Goal: Transaction & Acquisition: Book appointment/travel/reservation

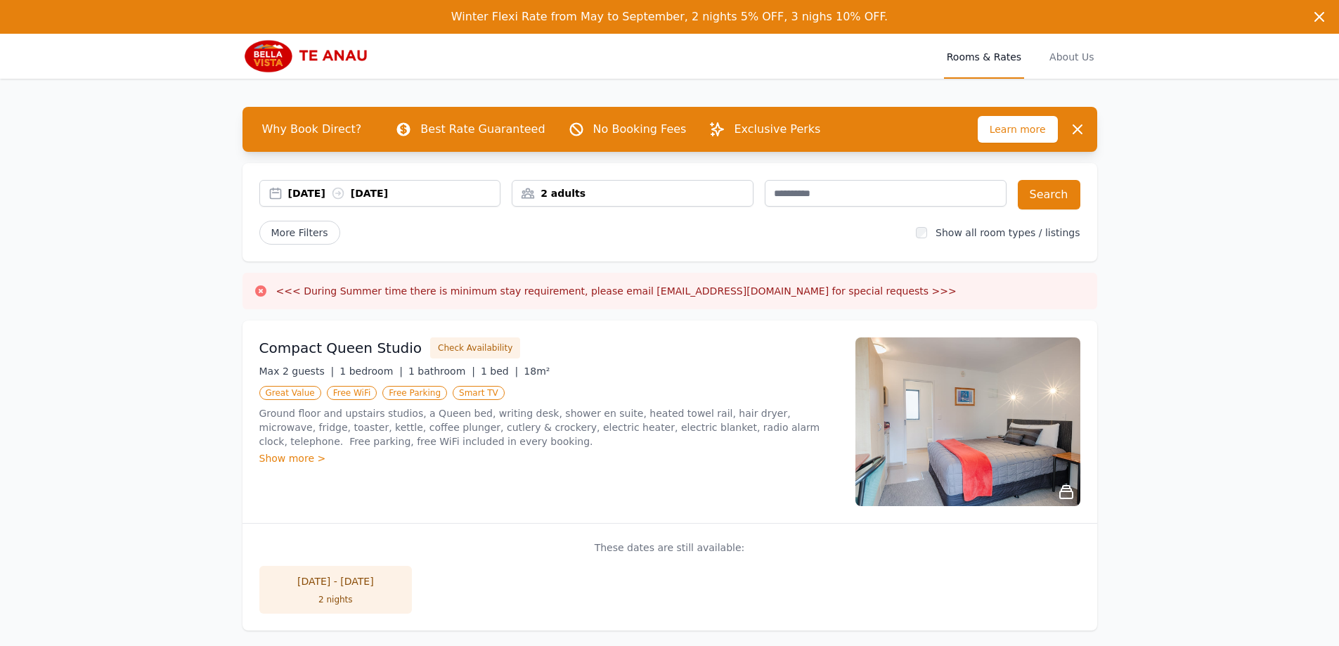
click at [320, 198] on div "[DATE] [DATE]" at bounding box center [394, 193] width 212 height 14
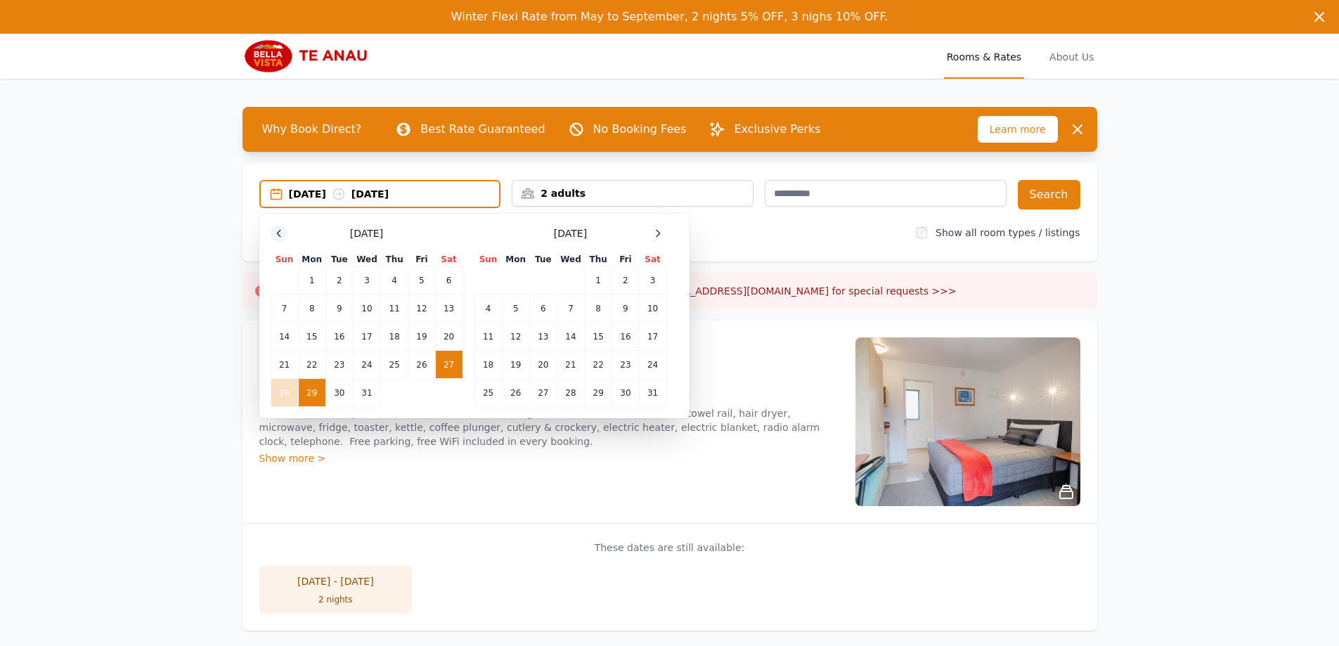
click at [279, 231] on icon at bounding box center [279, 233] width 4 height 6
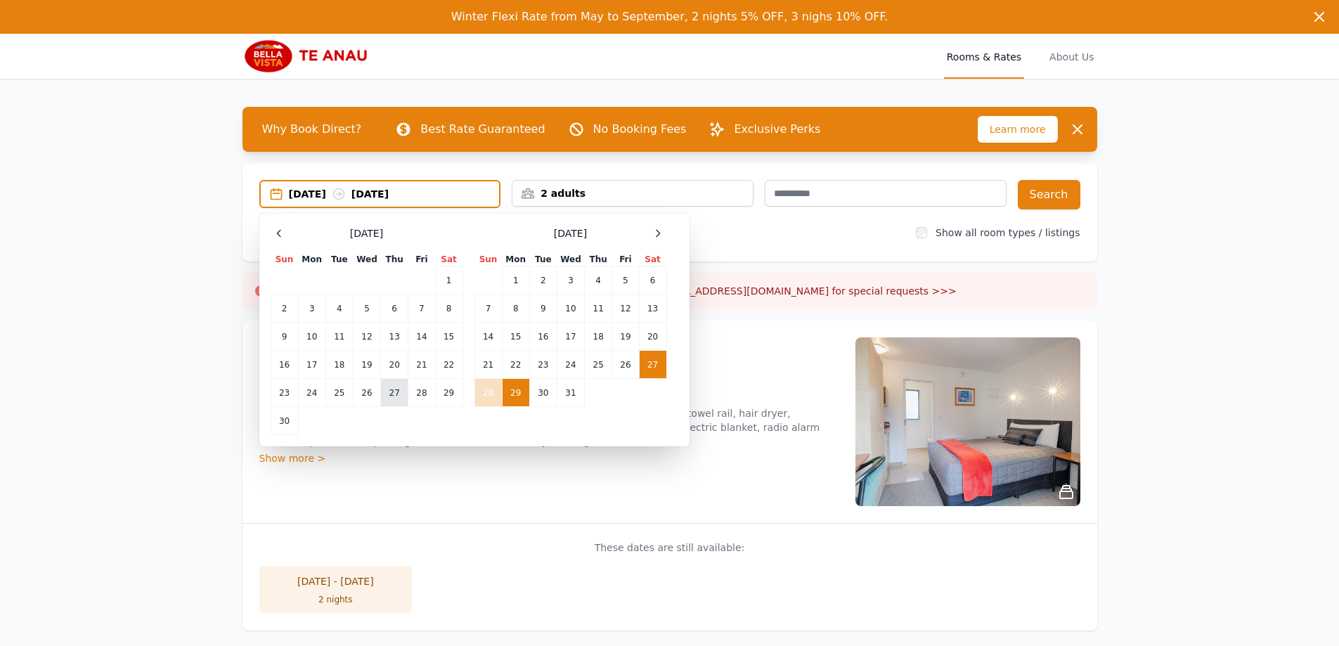
click at [391, 397] on td "27" at bounding box center [394, 393] width 27 height 28
click at [445, 394] on td "29" at bounding box center [448, 393] width 27 height 28
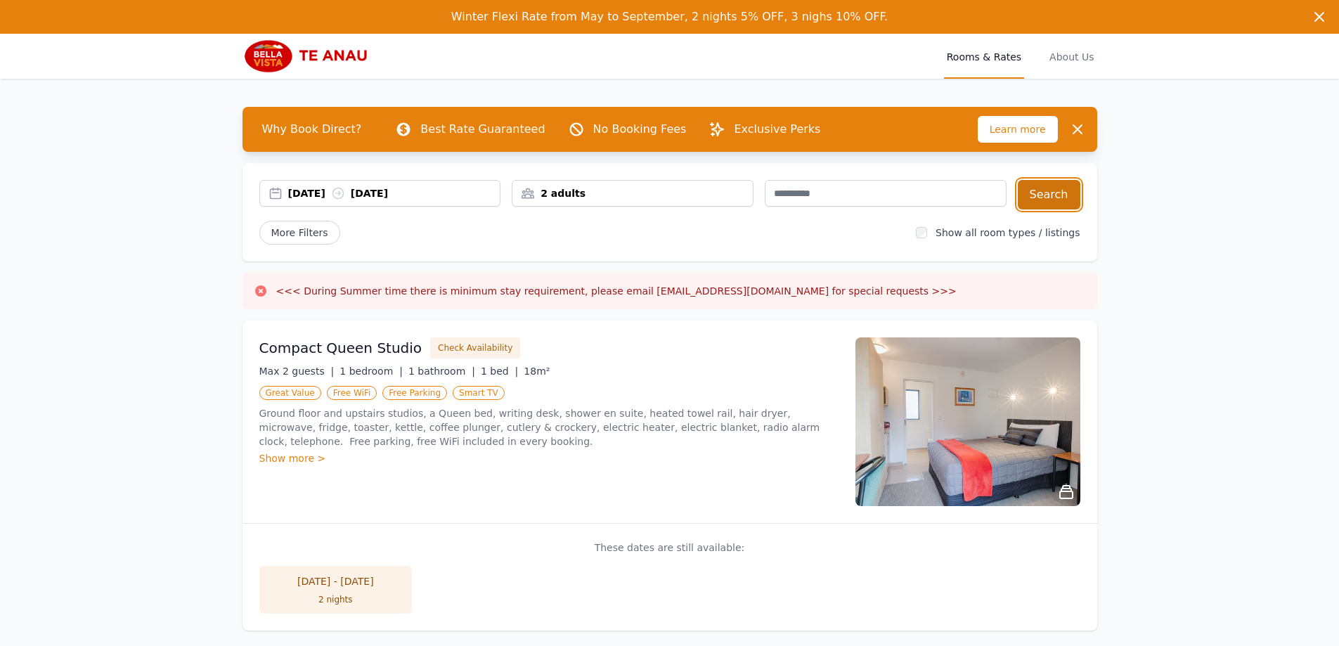
click at [1059, 203] on button "Search" at bounding box center [1049, 195] width 63 height 30
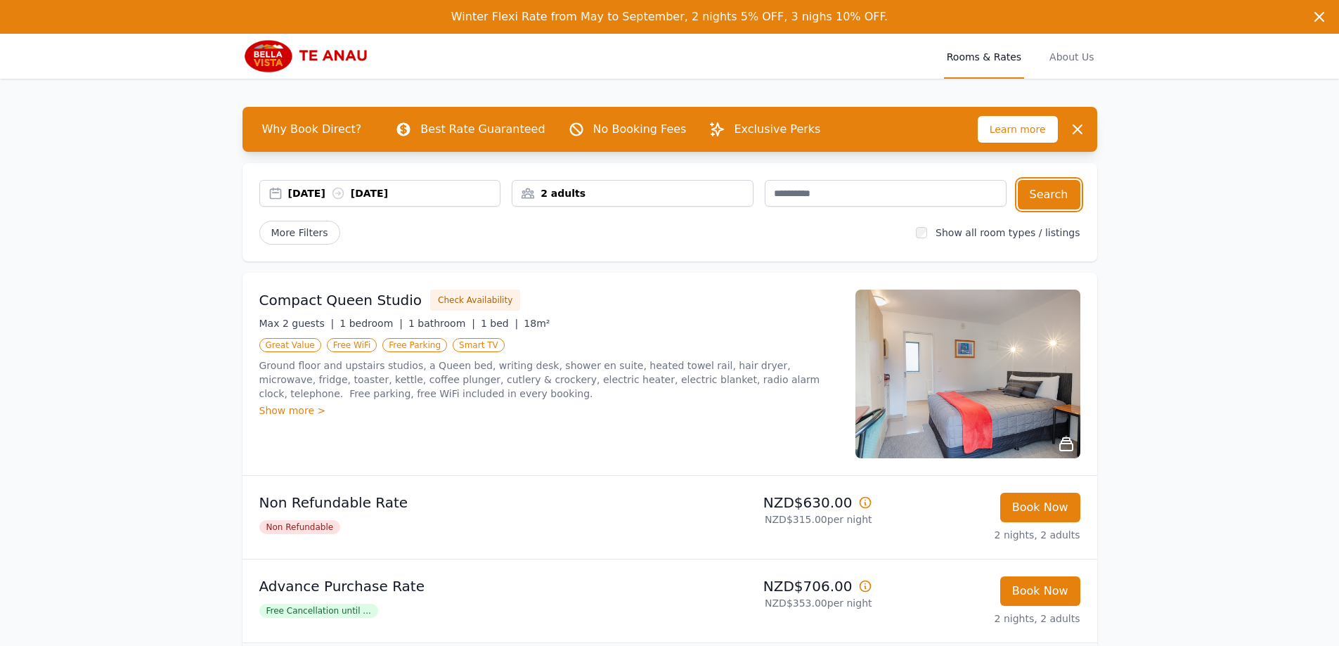
click at [310, 200] on div "27 Nov 2025 29 Nov 2025" at bounding box center [380, 193] width 242 height 27
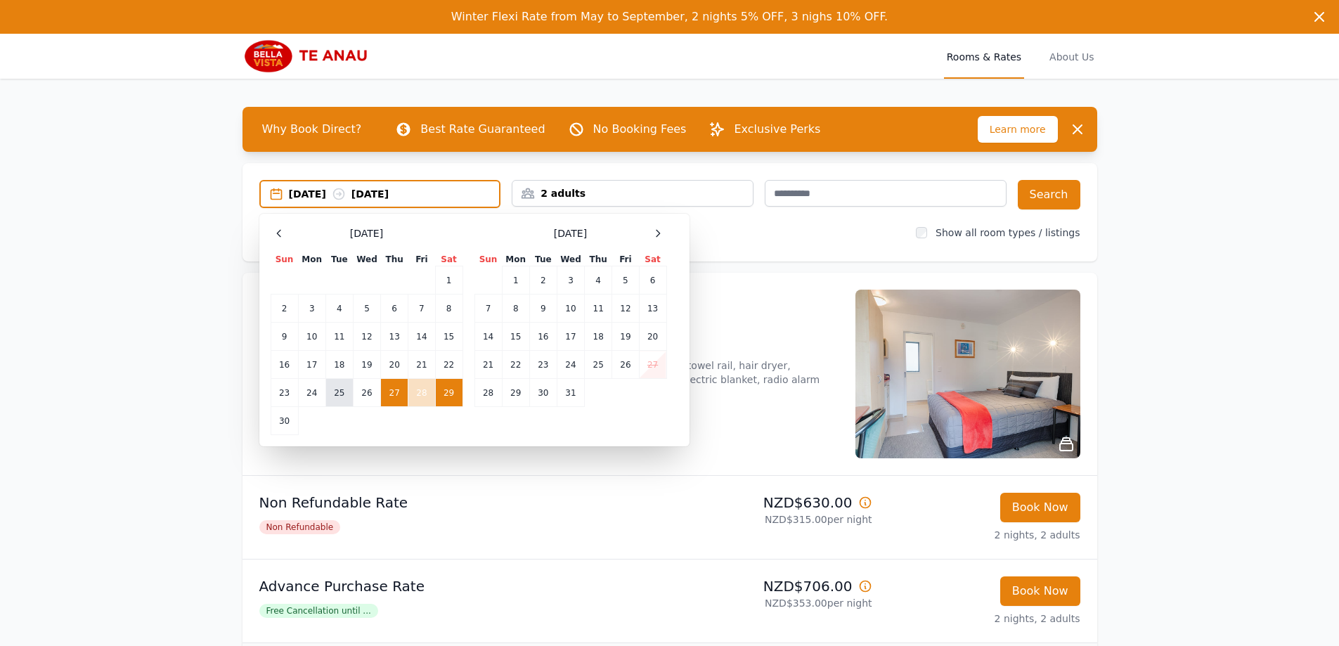
click at [343, 392] on td "25" at bounding box center [338, 393] width 27 height 28
click at [399, 397] on td "27" at bounding box center [394, 393] width 27 height 28
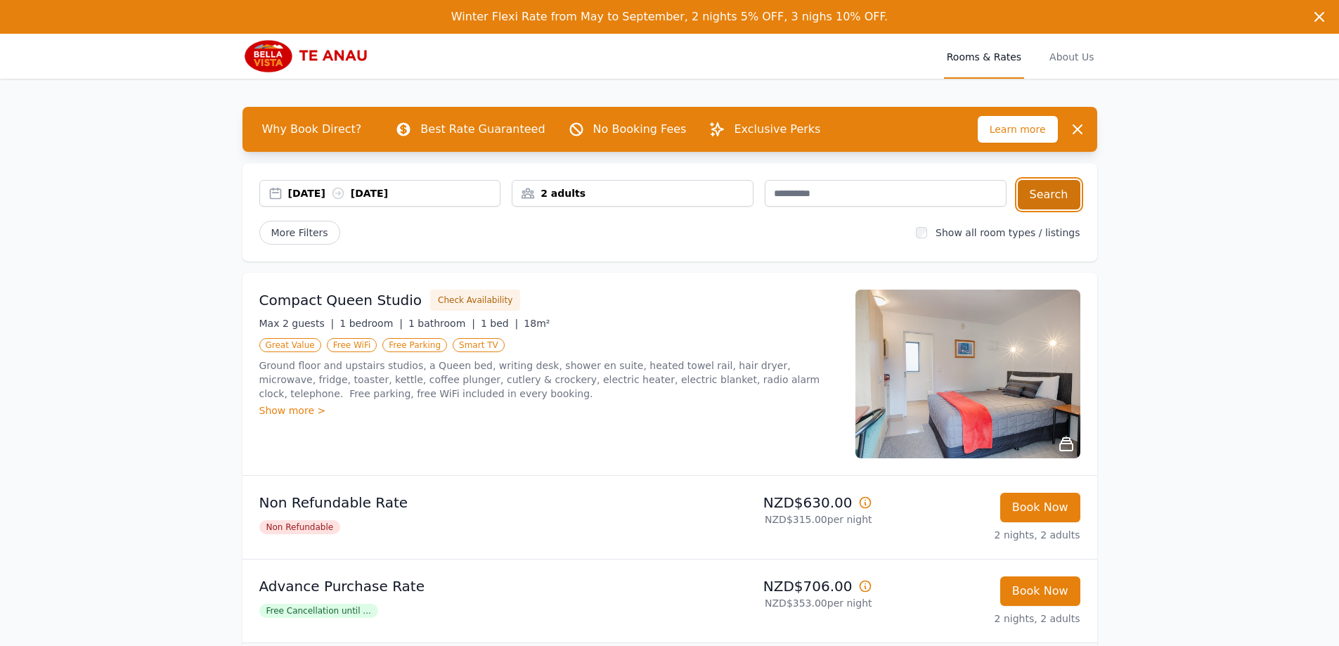
click at [1060, 198] on button "Search" at bounding box center [1049, 195] width 63 height 30
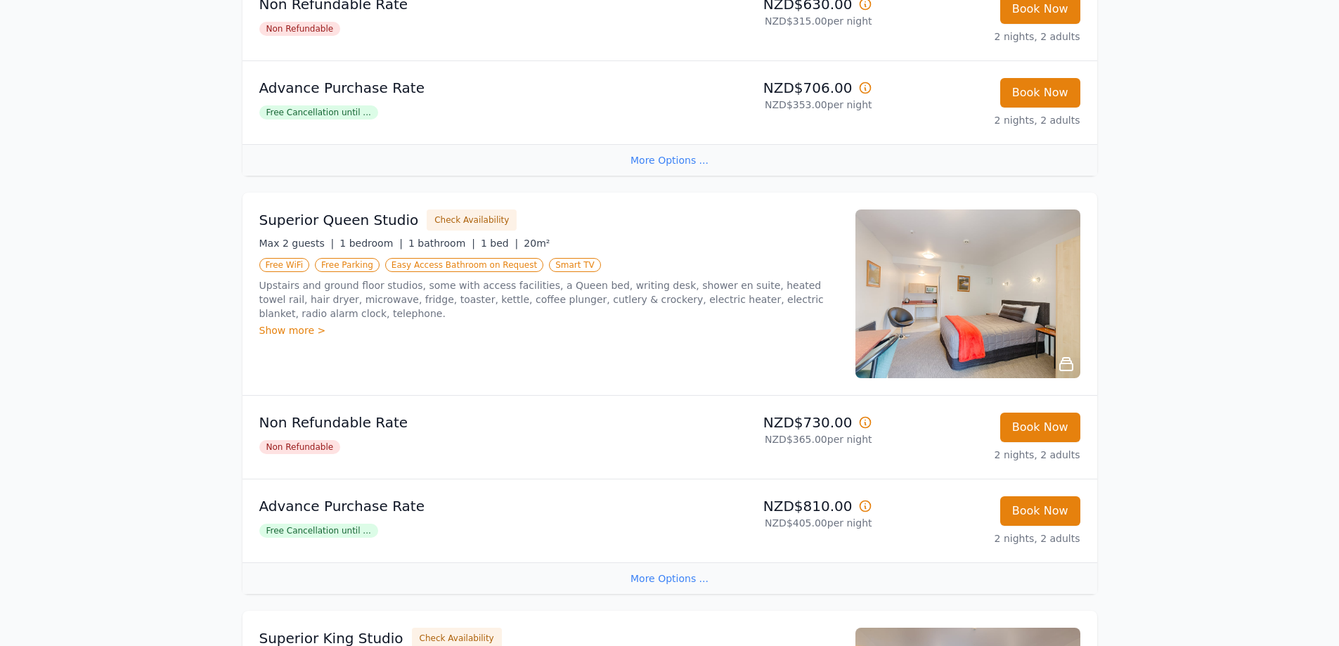
scroll to position [633, 0]
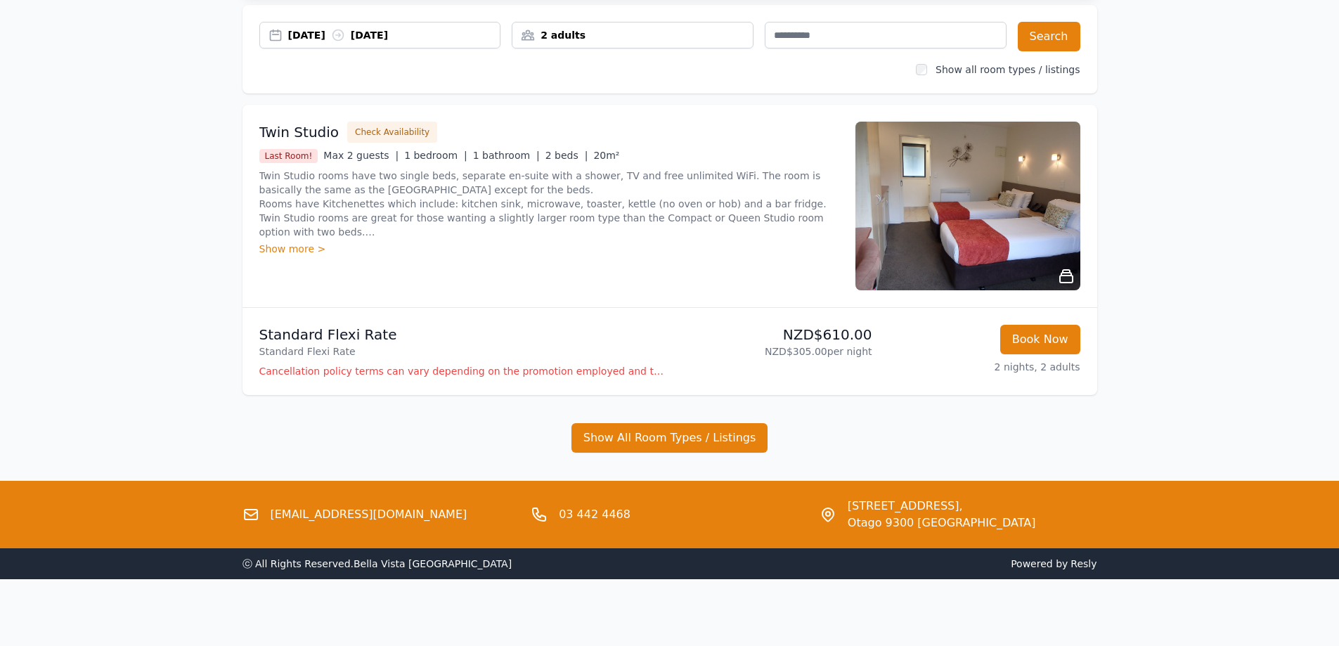
scroll to position [125, 0]
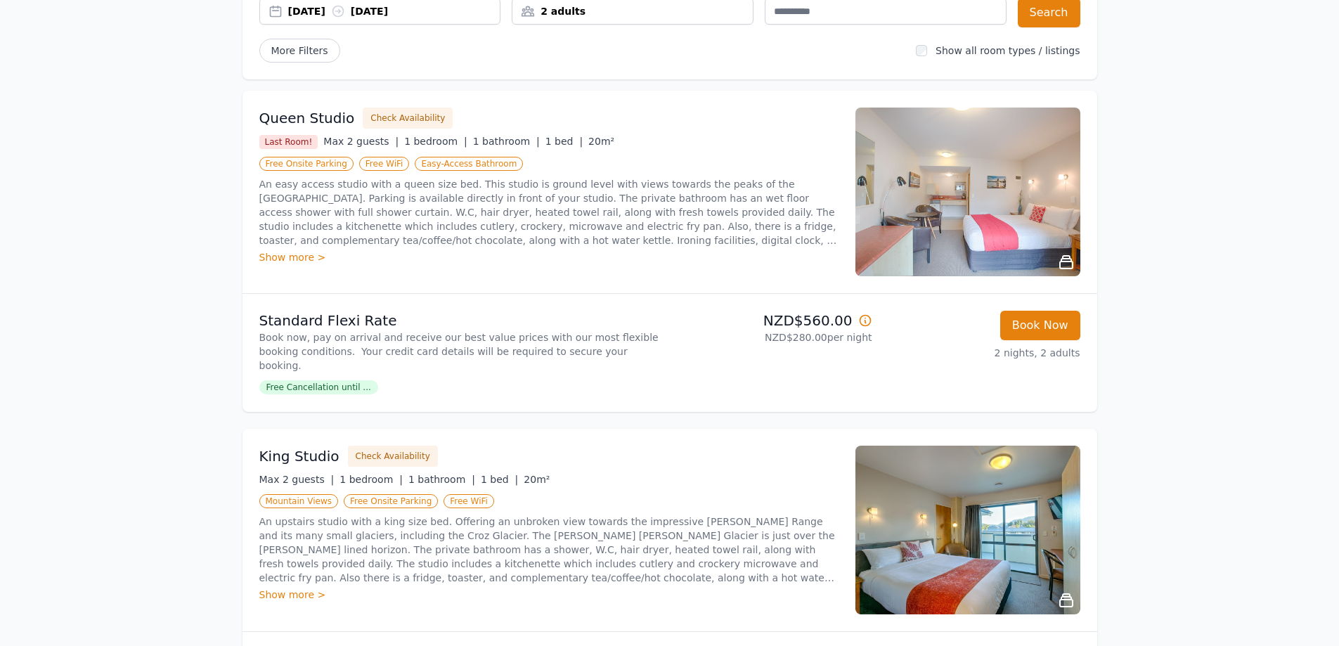
scroll to position [281, 0]
